Goal: Task Accomplishment & Management: Manage account settings

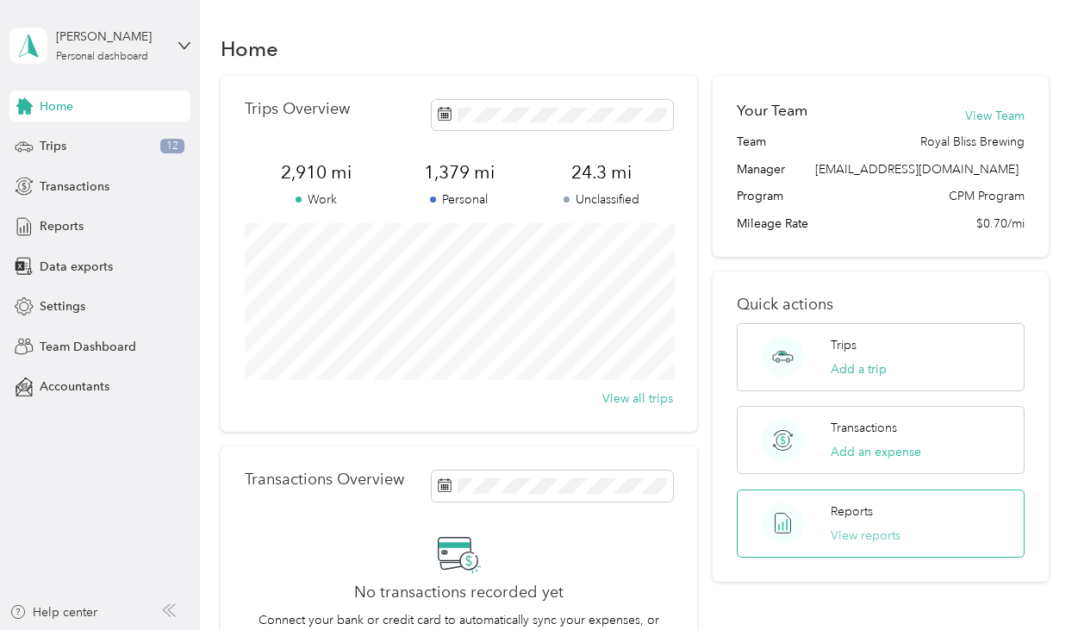
click at [850, 528] on button "View reports" at bounding box center [865, 535] width 70 height 18
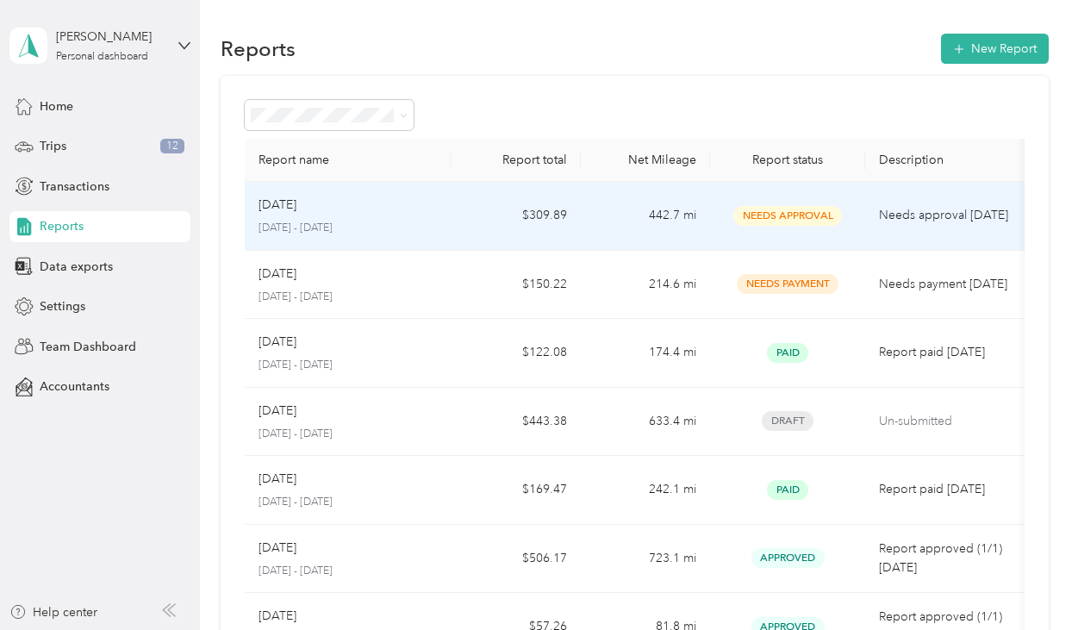
click at [781, 210] on span "Needs Approval" at bounding box center [787, 216] width 109 height 20
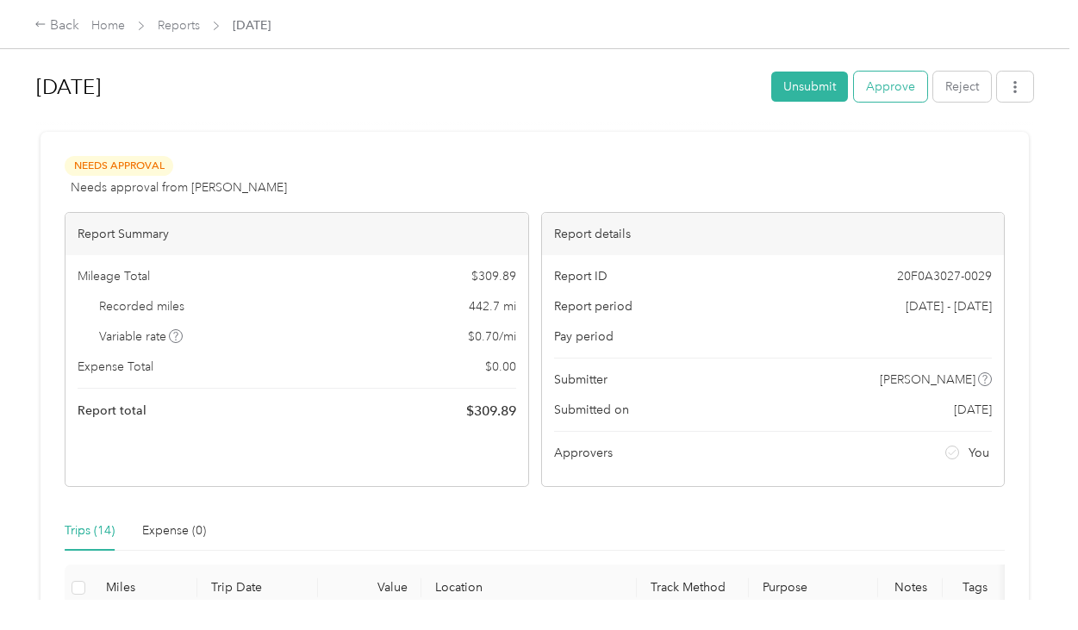
click at [880, 87] on button "Approve" at bounding box center [890, 87] width 73 height 30
